Goal: Check status: Check status

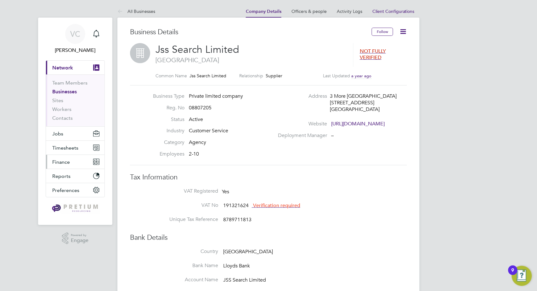
click at [64, 167] on button "Finance" at bounding box center [75, 162] width 59 height 14
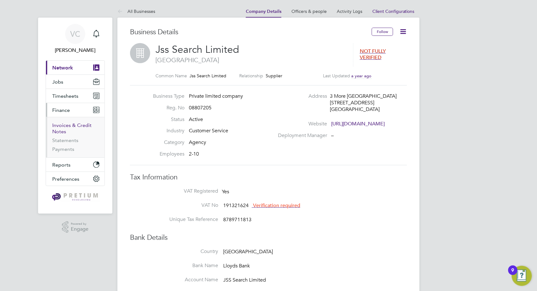
click at [67, 125] on link "Invoices & Credit Notes" at bounding box center [71, 128] width 39 height 12
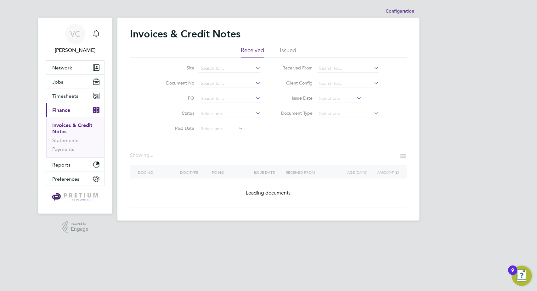
click at [290, 49] on li "Issued" at bounding box center [288, 52] width 16 height 11
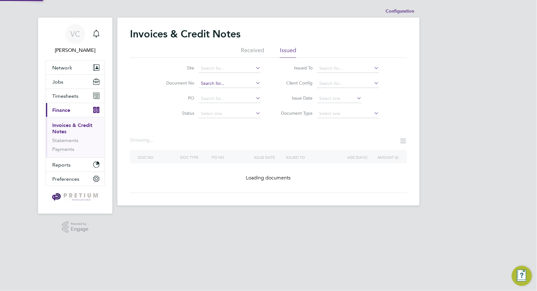
click at [236, 82] on input at bounding box center [230, 83] width 62 height 9
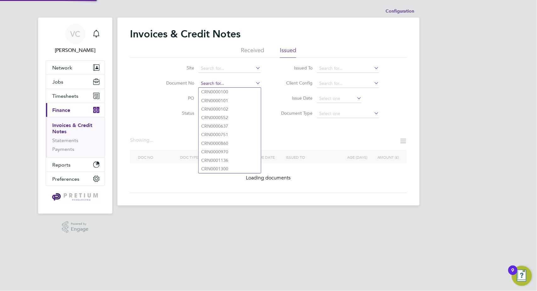
paste input "INV0068226"
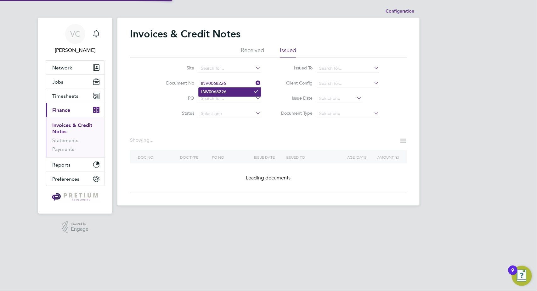
type input "INV0068226"
click at [233, 92] on li "INV0068226" at bounding box center [230, 92] width 62 height 8
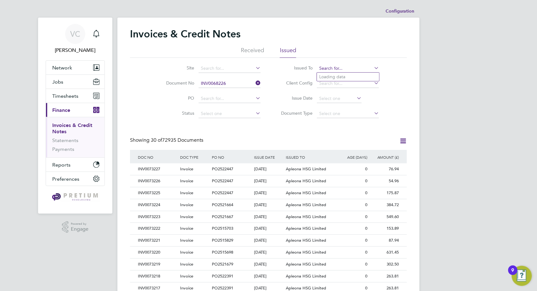
click at [329, 66] on input at bounding box center [348, 68] width 62 height 9
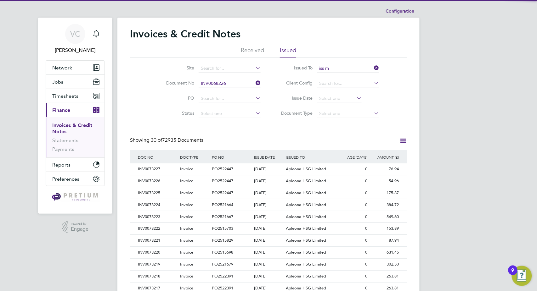
click at [336, 74] on li "ISS M ediclean Limited" at bounding box center [348, 77] width 62 height 8
type input "ISS Mediclean Limited"
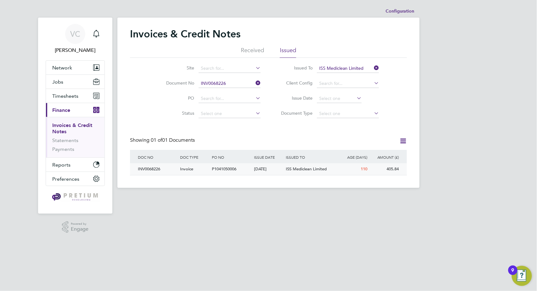
click at [260, 168] on div "[DATE]" at bounding box center [269, 170] width 32 height 12
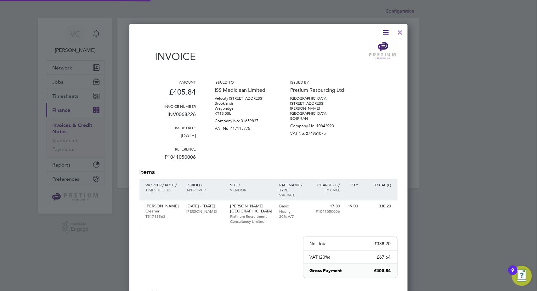
scroll to position [335, 279]
click at [263, 217] on p "Platinum Recruitment Consultancy Limited" at bounding box center [251, 219] width 43 height 10
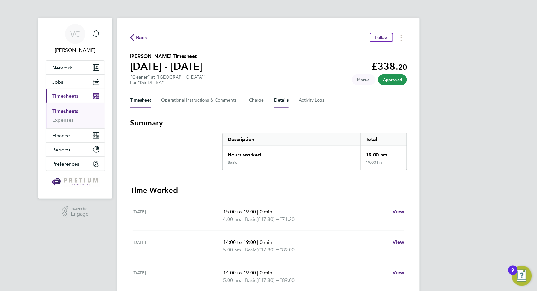
click at [281, 99] on button "Details" at bounding box center [281, 100] width 14 height 15
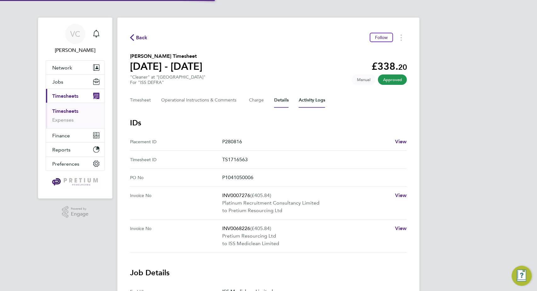
click at [311, 100] on Logs-tab "Activity Logs" at bounding box center [312, 100] width 26 height 15
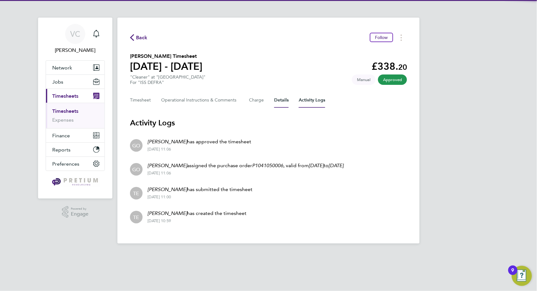
click at [280, 101] on button "Details" at bounding box center [281, 100] width 14 height 15
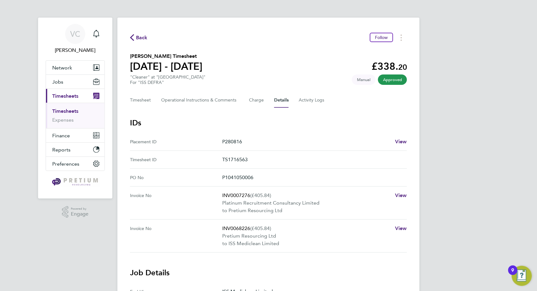
drag, startPoint x: 250, startPoint y: 229, endPoint x: 214, endPoint y: 227, distance: 35.6
click at [214, 220] on No "Invoice No INV0068226 (£405.84) Pretium Resourcing Ltd to ISS Mediclean Limited…" at bounding box center [268, 203] width 277 height 33
copy No "INV0068226"
click at [66, 135] on span "Finance" at bounding box center [61, 136] width 18 height 6
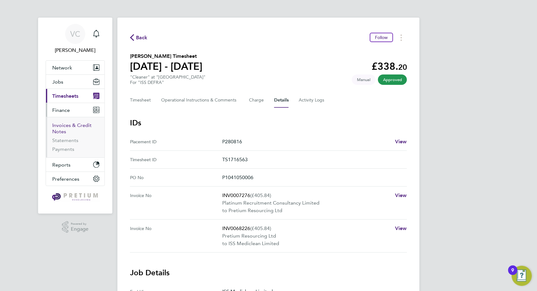
click at [66, 126] on link "Invoices & Credit Notes" at bounding box center [71, 128] width 39 height 12
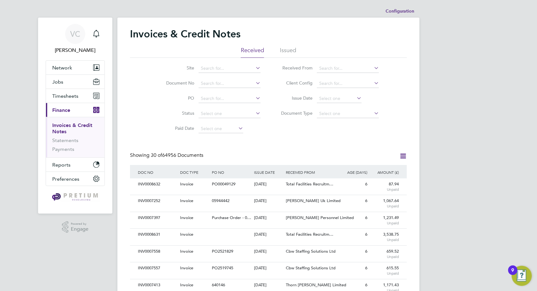
click at [284, 51] on li "Issued" at bounding box center [288, 52] width 16 height 11
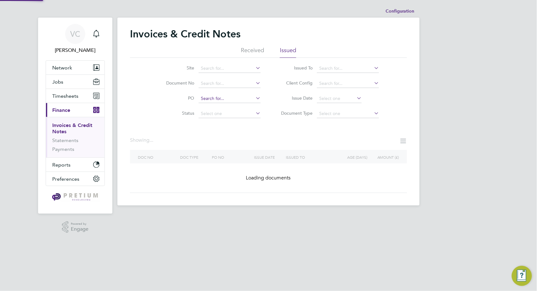
click at [215, 100] on input at bounding box center [230, 98] width 62 height 9
paste input "INV0007461"
type input "INV0007461"
click at [219, 85] on input at bounding box center [230, 83] width 62 height 9
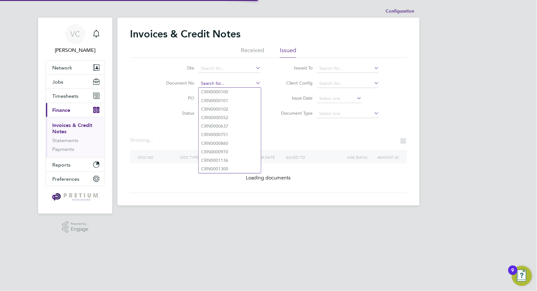
paste input "INV0007461"
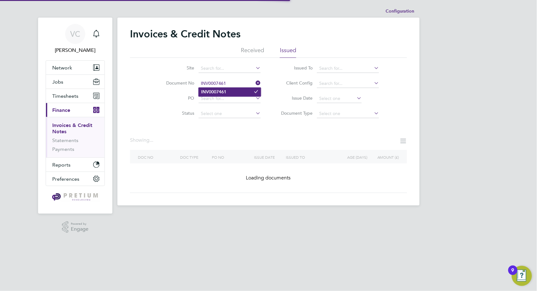
type input "INV0007461"
click at [229, 90] on li "INV0007461" at bounding box center [230, 92] width 62 height 8
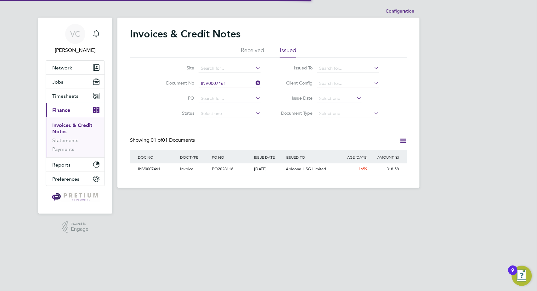
click at [248, 48] on li "Received" at bounding box center [252, 52] width 23 height 11
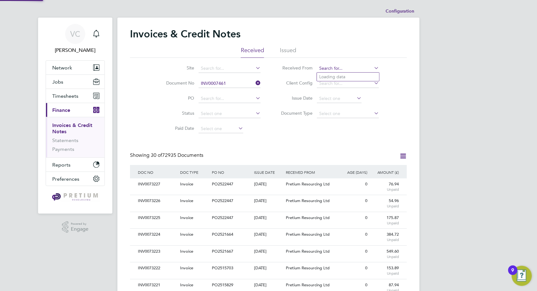
click at [323, 65] on input at bounding box center [348, 68] width 62 height 9
click at [343, 76] on li "ES Recrui tment Uk Limited" at bounding box center [354, 77] width 74 height 8
type input "ES Recruitment Uk Limited"
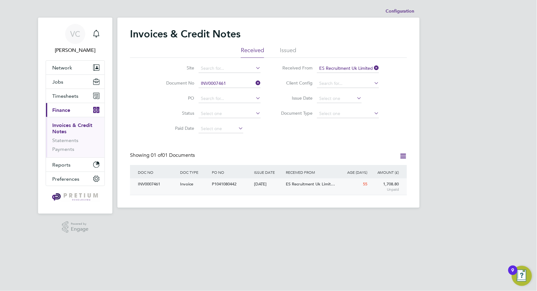
click at [279, 191] on div "INV0007461 Invoice P1041080442 17 Jun 2025 Pretium Resourcing Ltd ES Recruitmen…" at bounding box center [268, 187] width 277 height 16
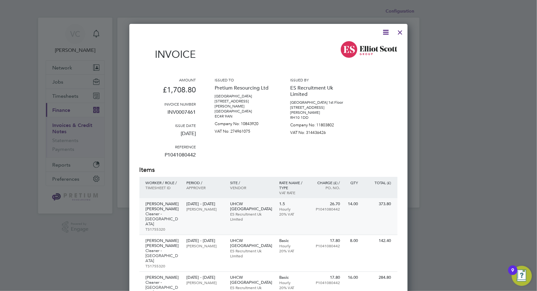
click at [252, 205] on p "UHCW Coventry" at bounding box center [251, 207] width 43 height 10
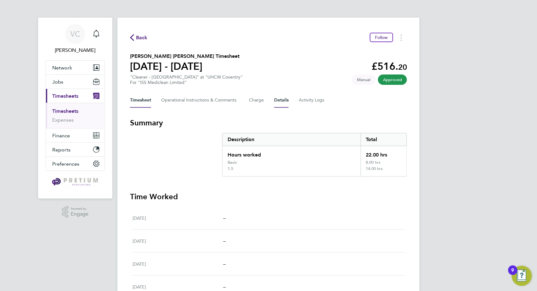
click at [280, 100] on button "Details" at bounding box center [281, 100] width 14 height 15
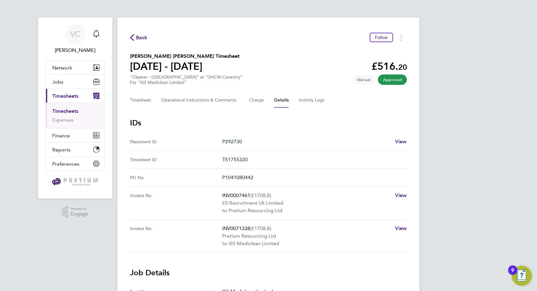
drag, startPoint x: 250, startPoint y: 229, endPoint x: 207, endPoint y: 226, distance: 42.9
click at [207, 220] on No "Invoice No INV0071338 (£1708.8) Pretium Resourcing Ltd to ISS Mediclean Limited…" at bounding box center [268, 203] width 277 height 33
copy No "INV0071338"
click at [285, 207] on p "Pretium Resourcing Ltd" at bounding box center [306, 204] width 168 height 8
drag, startPoint x: 250, startPoint y: 230, endPoint x: 217, endPoint y: 228, distance: 33.1
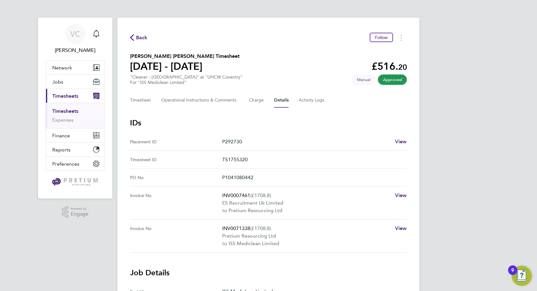
click at [217, 220] on No "Invoice No INV0071338 (£1708.8) Pretium Resourcing Ltd to ISS Mediclean Limited…" at bounding box center [268, 203] width 277 height 33
copy No "INV0071338"
